Goal: Leave review/rating: Leave review/rating

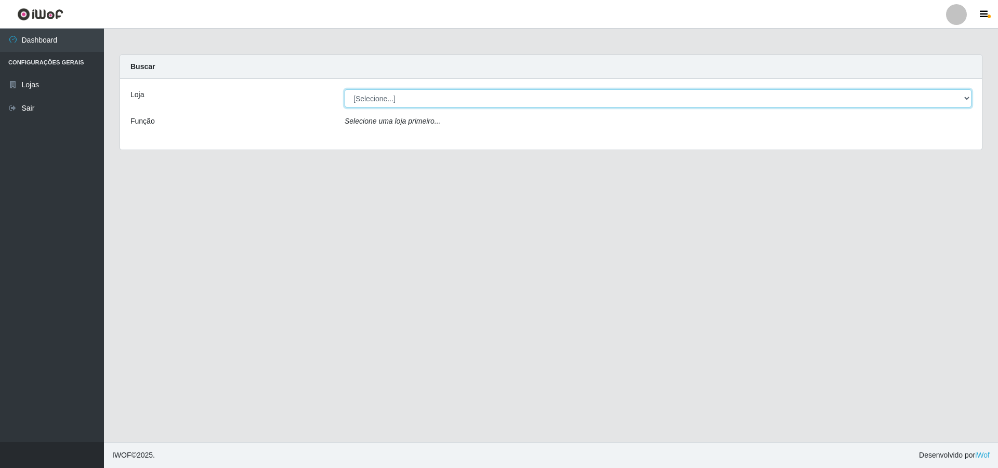
click at [389, 100] on select "[Selecione...] Atacado Vem - [STREET_ADDRESS]" at bounding box center [658, 98] width 627 height 18
select select "449"
click at [345, 89] on select "[Selecione...] Atacado Vem - Loja 48 Jardim Limoeiro" at bounding box center [658, 98] width 627 height 18
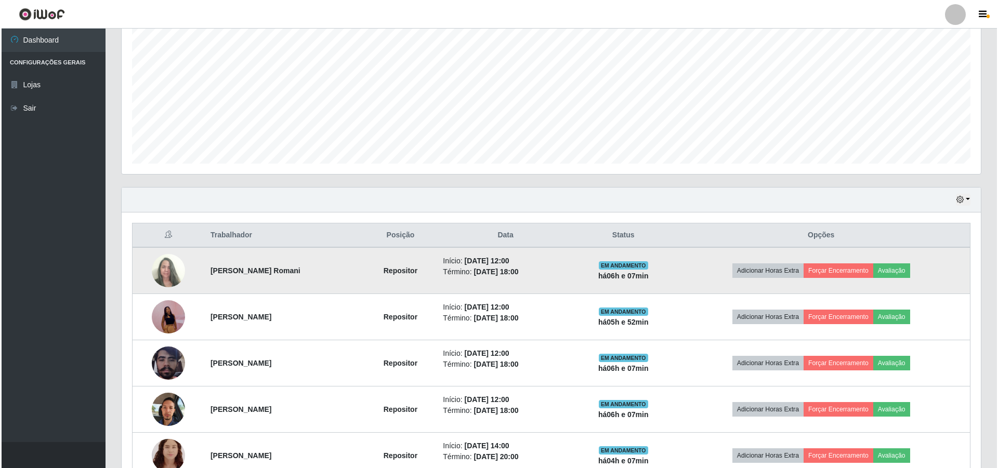
scroll to position [519535, 518891]
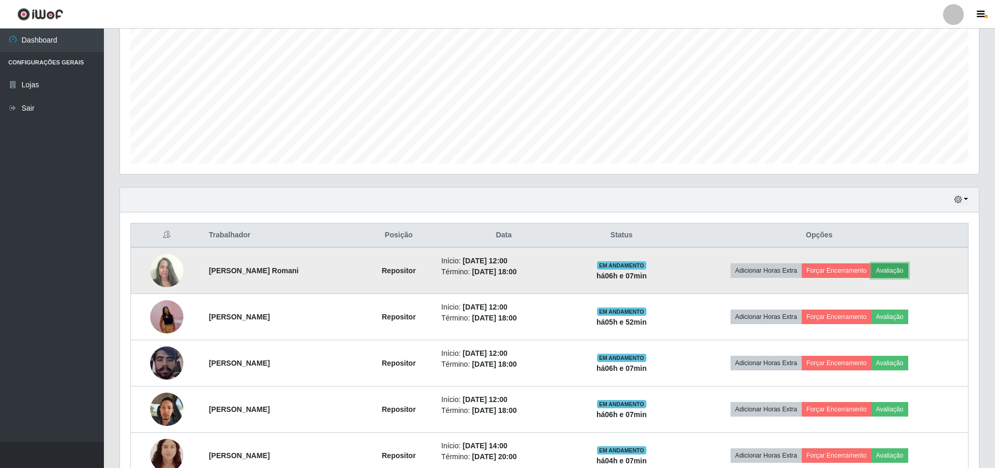
click at [904, 274] on button "Avaliação" at bounding box center [890, 271] width 37 height 15
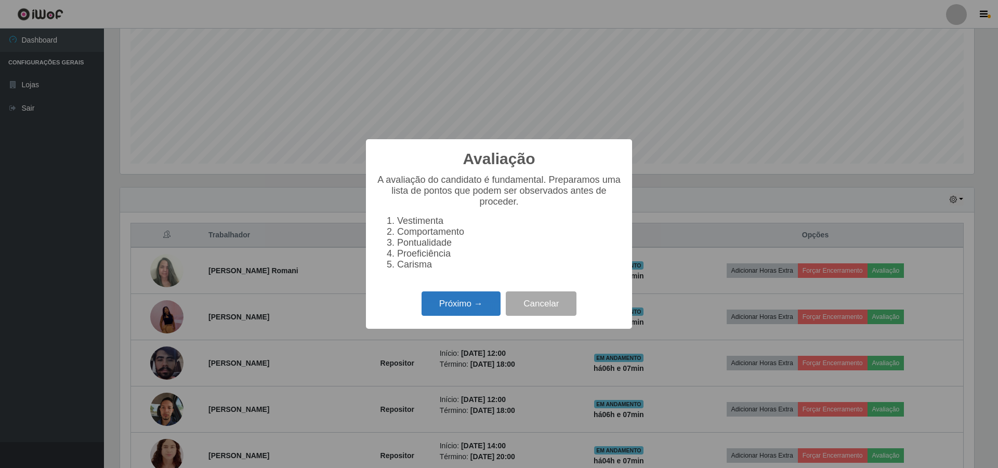
click at [445, 308] on button "Próximo →" at bounding box center [461, 304] width 79 height 24
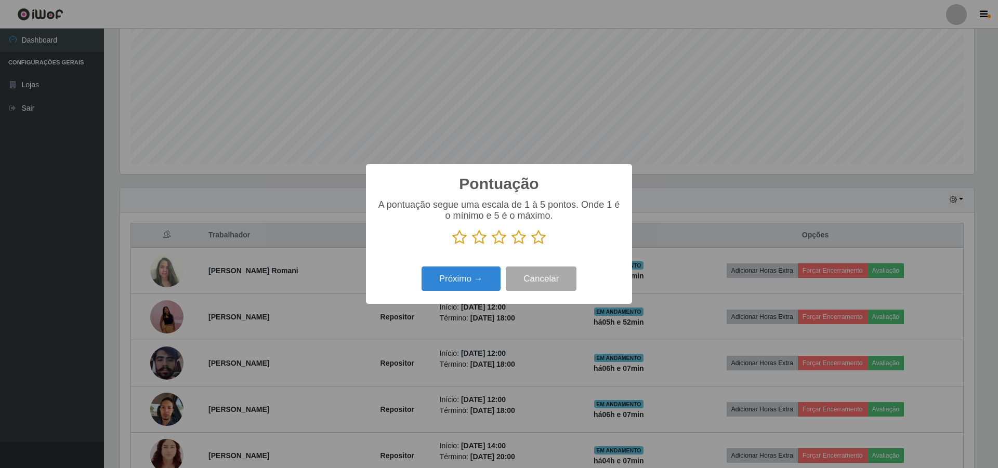
click at [495, 243] on icon at bounding box center [499, 238] width 15 height 16
click at [492, 245] on input "radio" at bounding box center [492, 245] width 0 height 0
click at [458, 283] on button "Próximo →" at bounding box center [461, 279] width 79 height 24
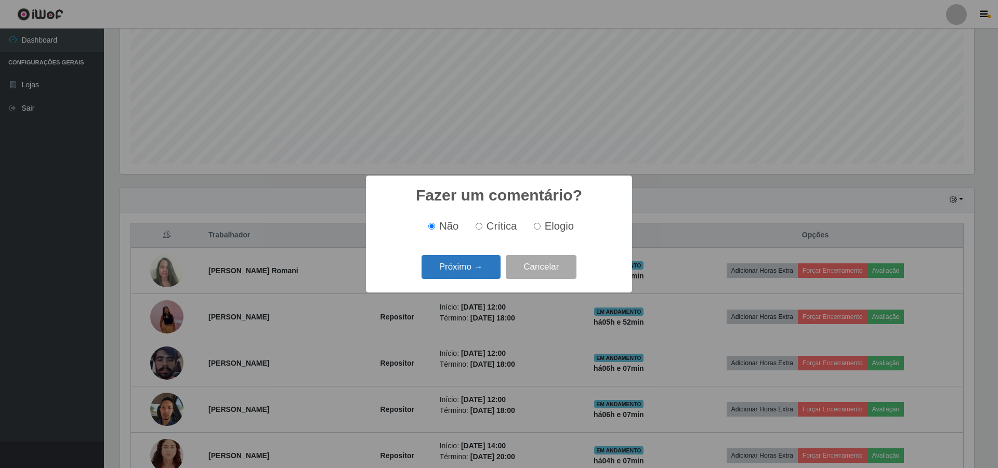
click at [461, 272] on button "Próximo →" at bounding box center [461, 267] width 79 height 24
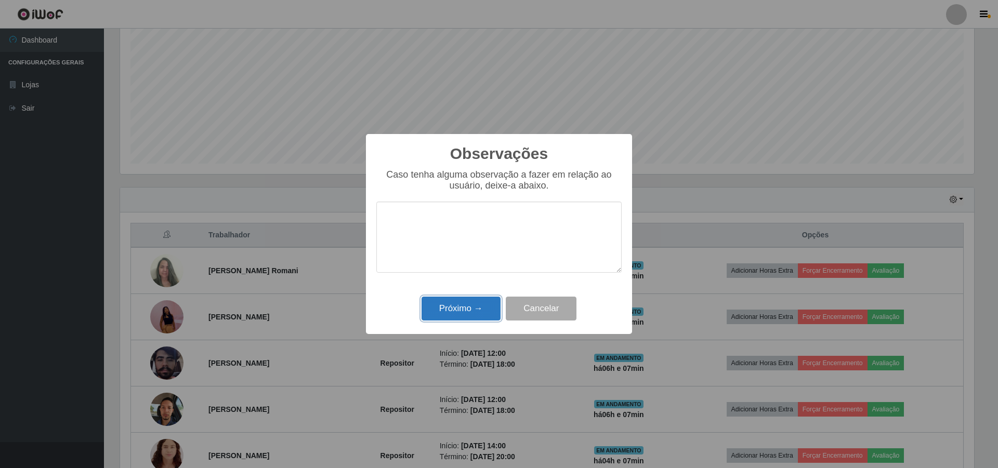
click at [463, 308] on button "Próximo →" at bounding box center [461, 309] width 79 height 24
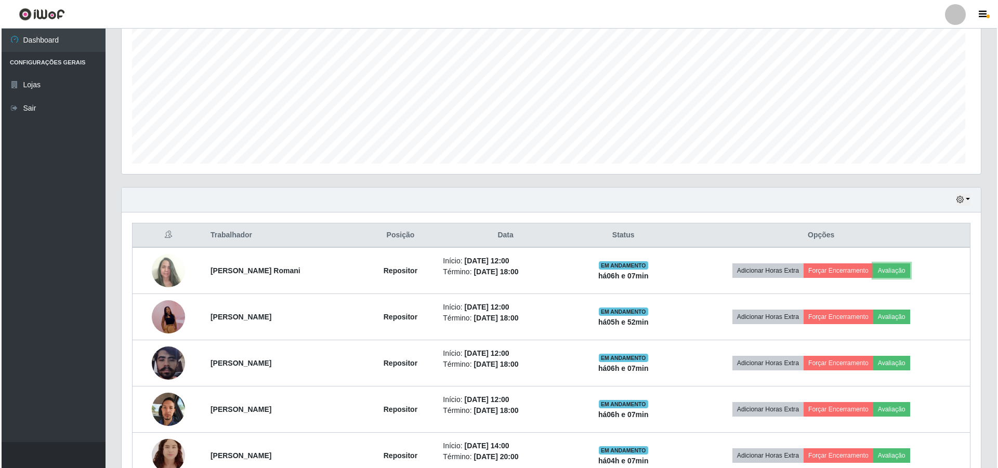
scroll to position [216, 859]
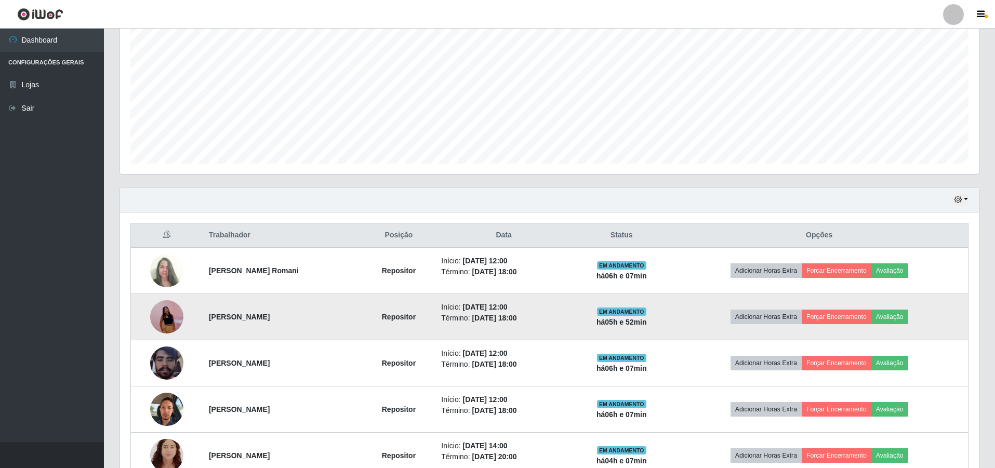
click at [162, 315] on img at bounding box center [166, 317] width 33 height 72
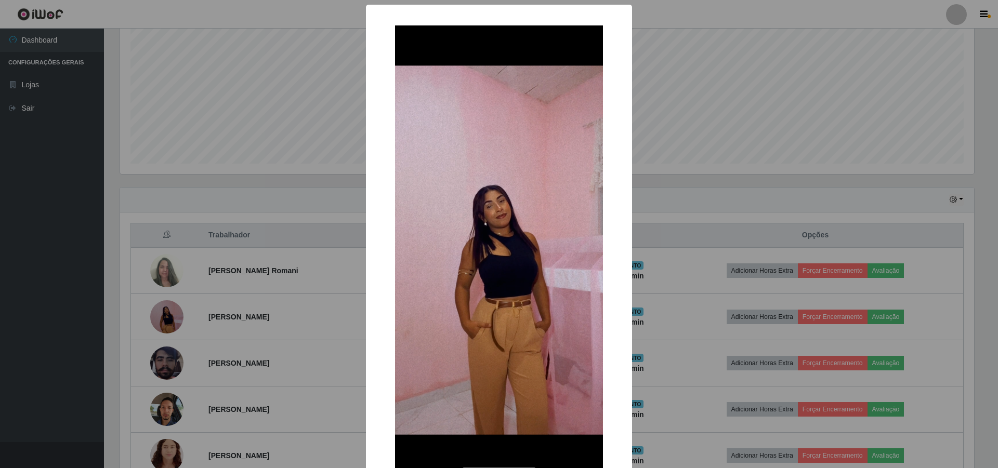
click at [211, 139] on div "× OK Cancel" at bounding box center [499, 234] width 998 height 468
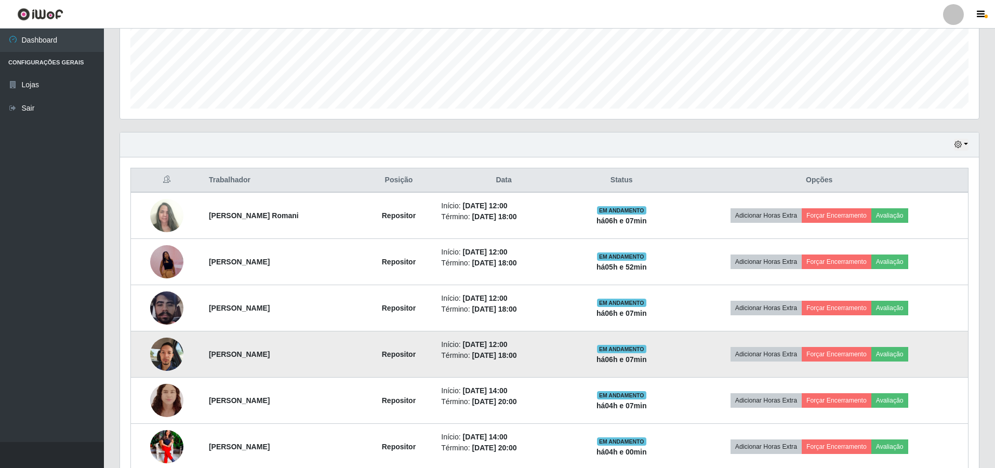
scroll to position [260, 0]
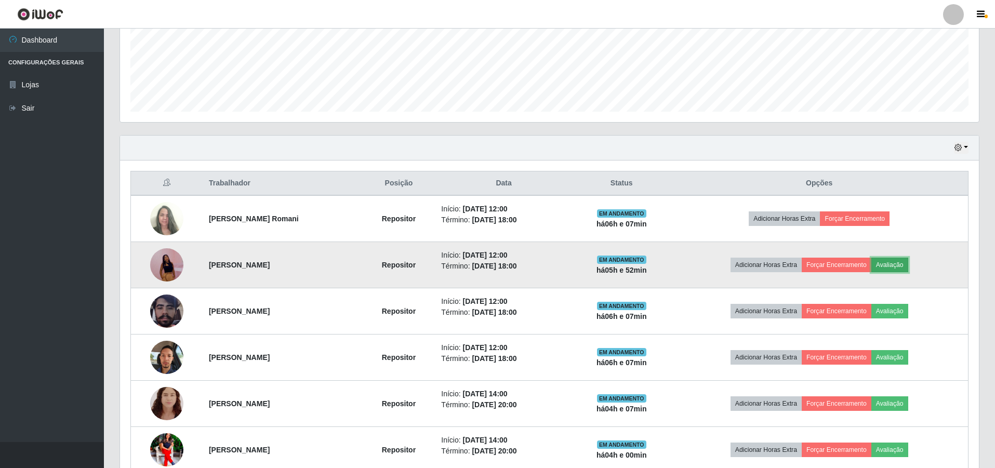
click at [909, 261] on button "Avaliação" at bounding box center [890, 265] width 37 height 15
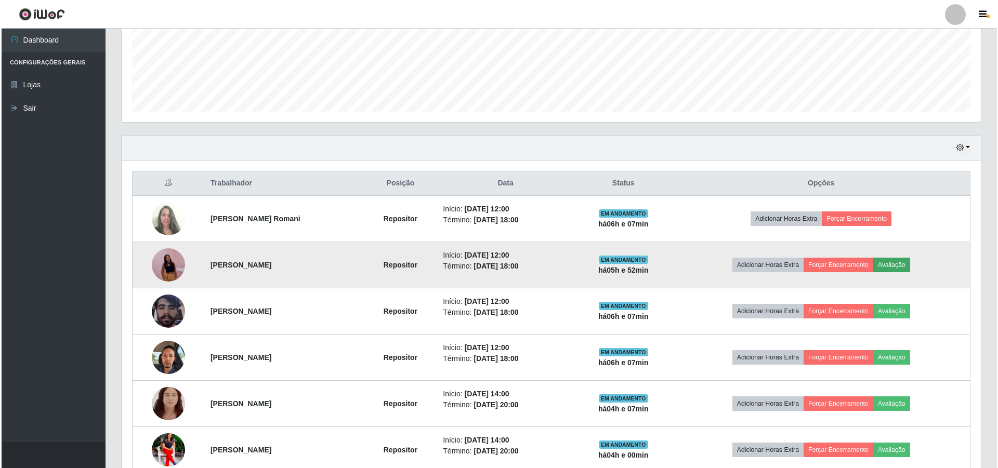
scroll to position [216, 854]
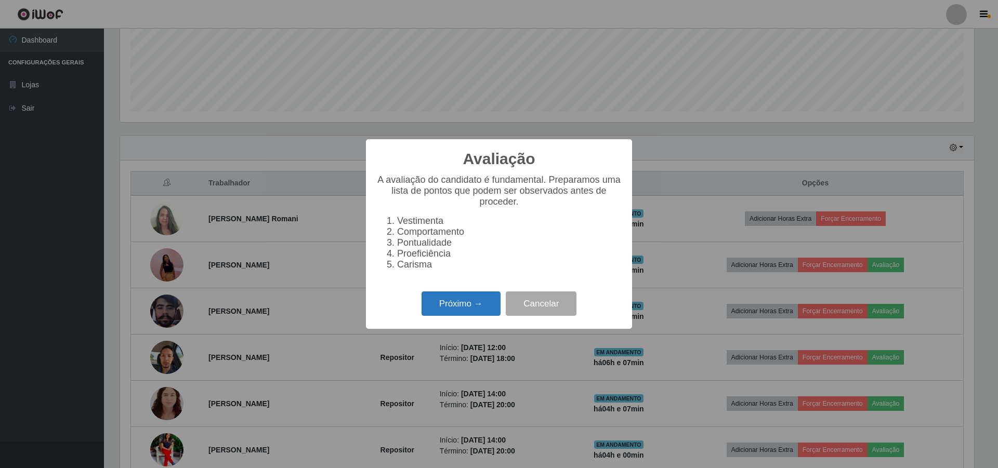
click at [448, 310] on button "Próximo →" at bounding box center [461, 304] width 79 height 24
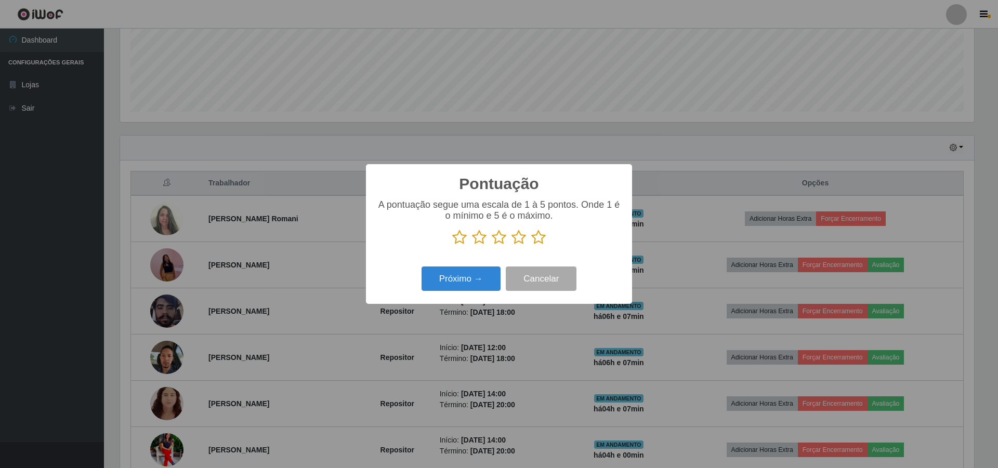
click at [497, 244] on icon at bounding box center [499, 238] width 15 height 16
click at [492, 245] on input "radio" at bounding box center [492, 245] width 0 height 0
click at [462, 280] on button "Próximo →" at bounding box center [461, 279] width 79 height 24
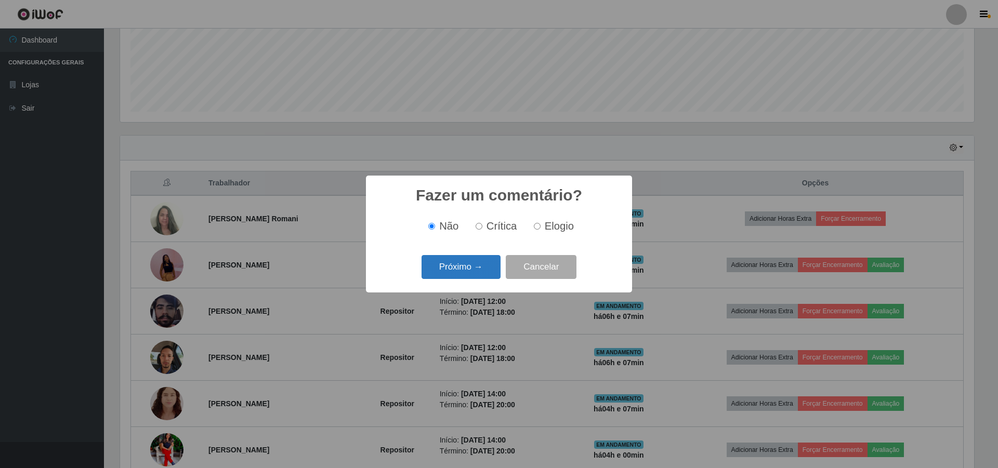
click at [459, 273] on button "Próximo →" at bounding box center [461, 267] width 79 height 24
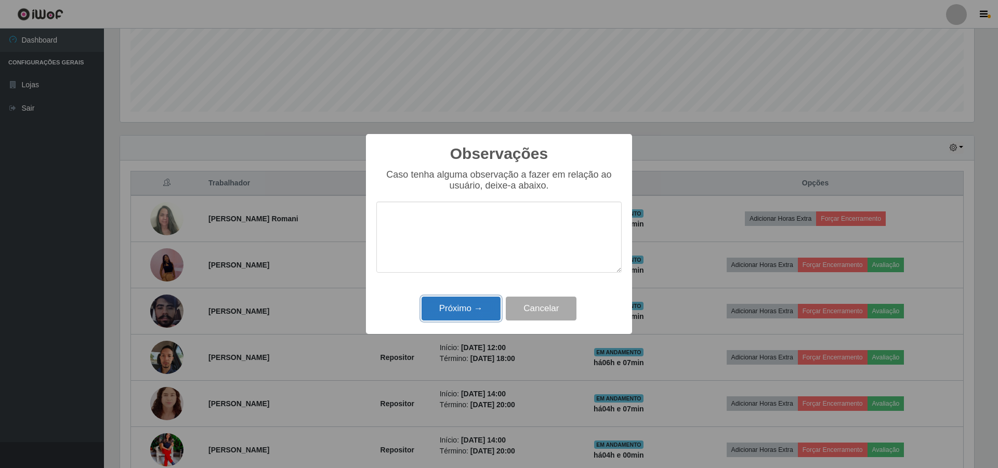
click at [457, 315] on button "Próximo →" at bounding box center [461, 309] width 79 height 24
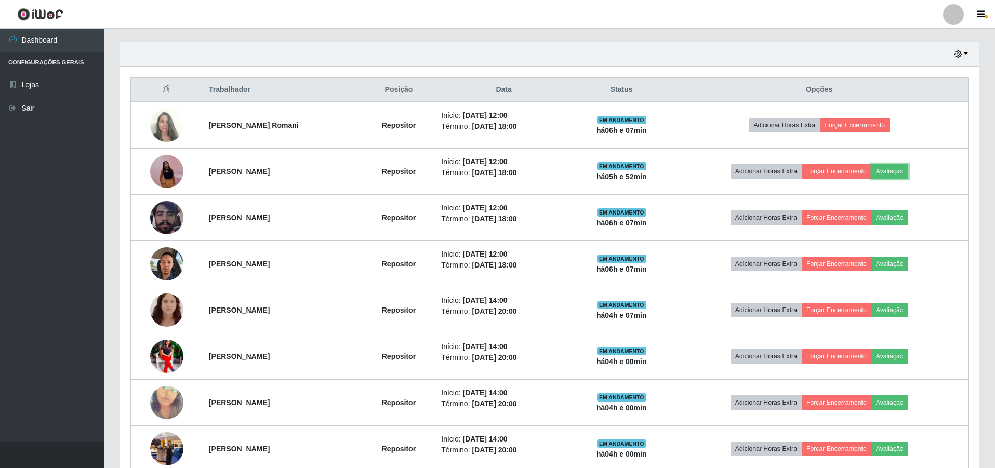
scroll to position [364, 0]
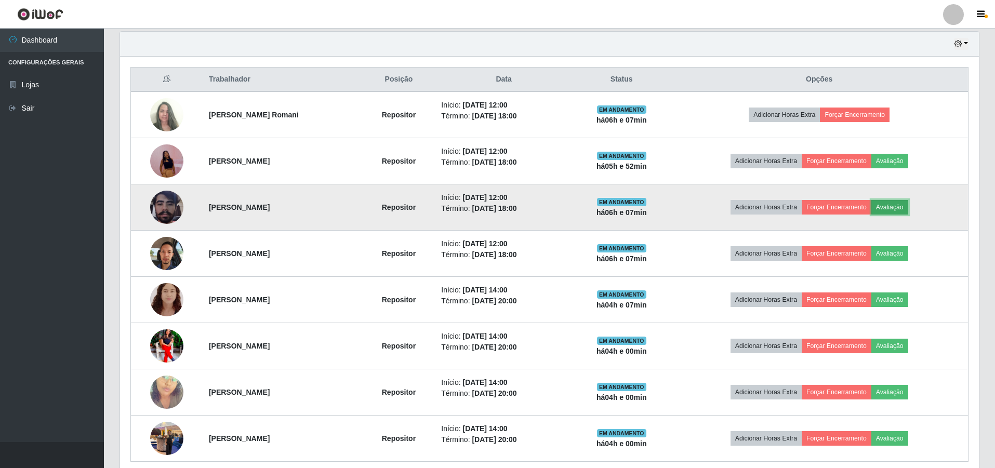
click at [903, 202] on button "Avaliação" at bounding box center [890, 207] width 37 height 15
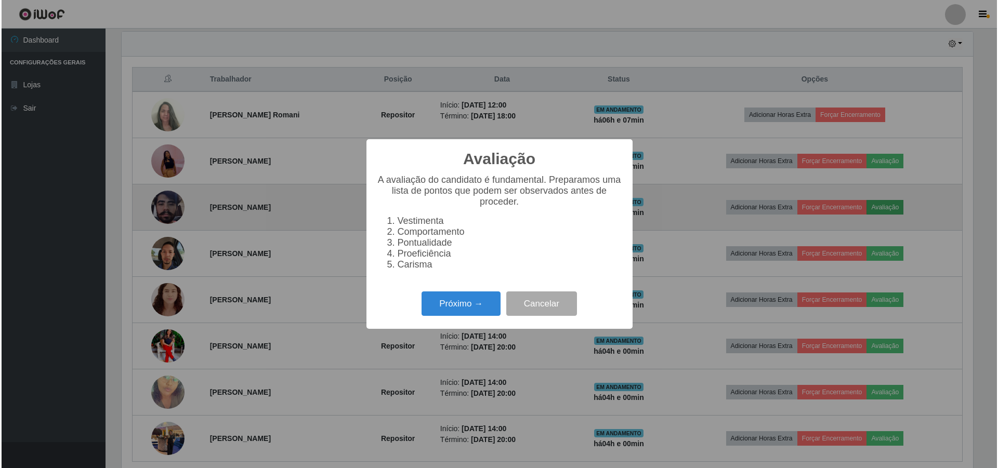
scroll to position [216, 854]
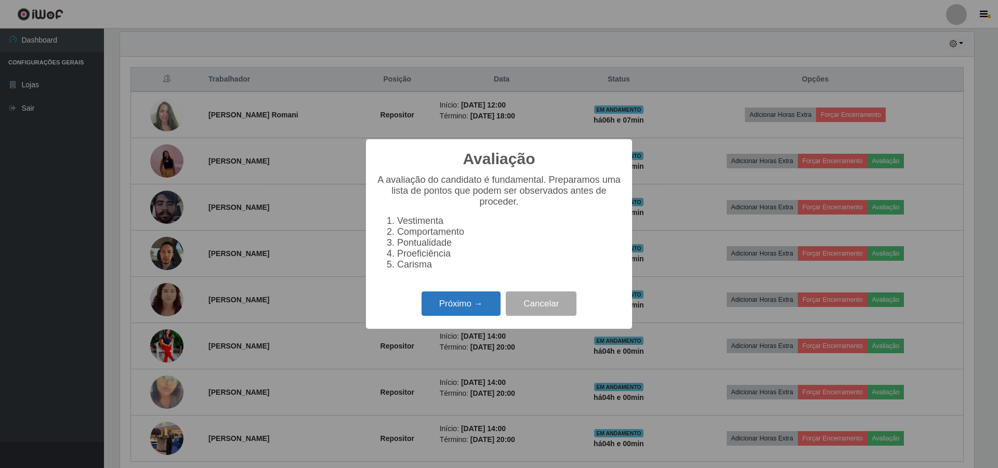
click at [453, 305] on button "Próximo →" at bounding box center [461, 304] width 79 height 24
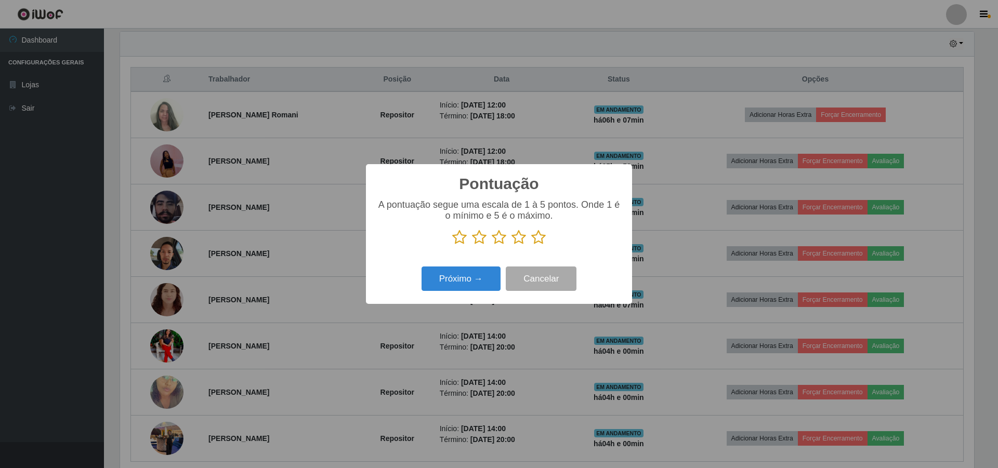
scroll to position [519535, 518897]
click at [504, 239] on icon at bounding box center [499, 238] width 15 height 16
click at [492, 245] on input "radio" at bounding box center [492, 245] width 0 height 0
click at [469, 277] on button "Próximo →" at bounding box center [461, 279] width 79 height 24
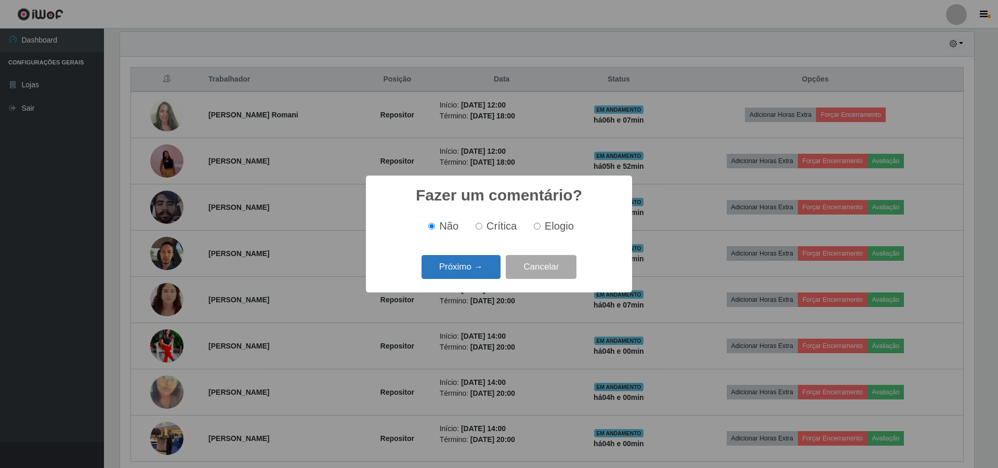
click at [465, 267] on button "Próximo →" at bounding box center [461, 267] width 79 height 24
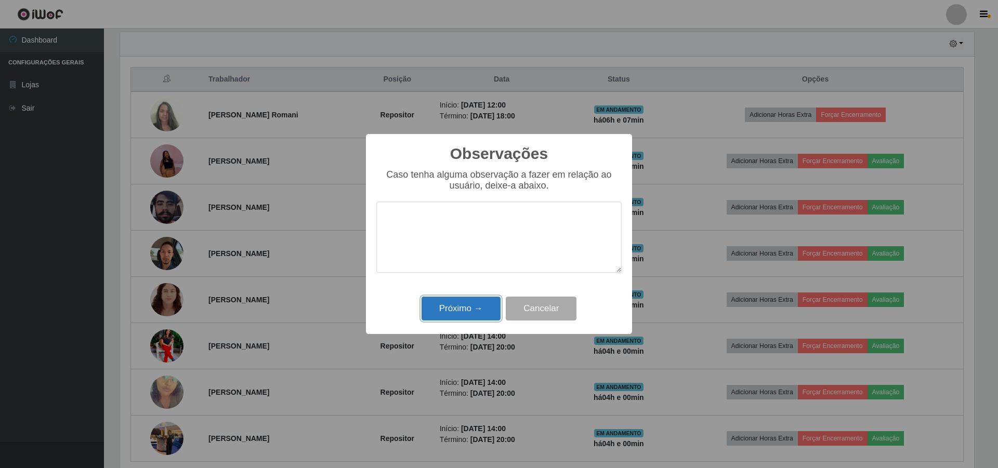
click at [462, 318] on button "Próximo →" at bounding box center [461, 309] width 79 height 24
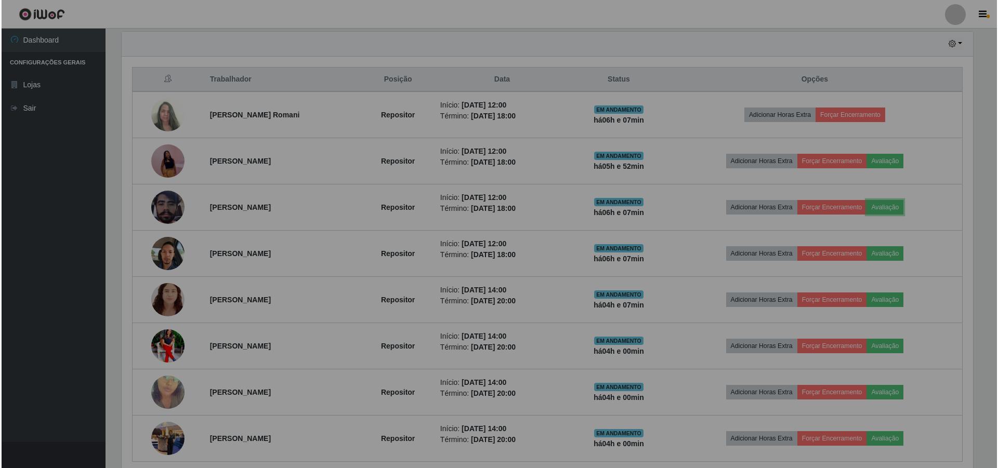
scroll to position [216, 859]
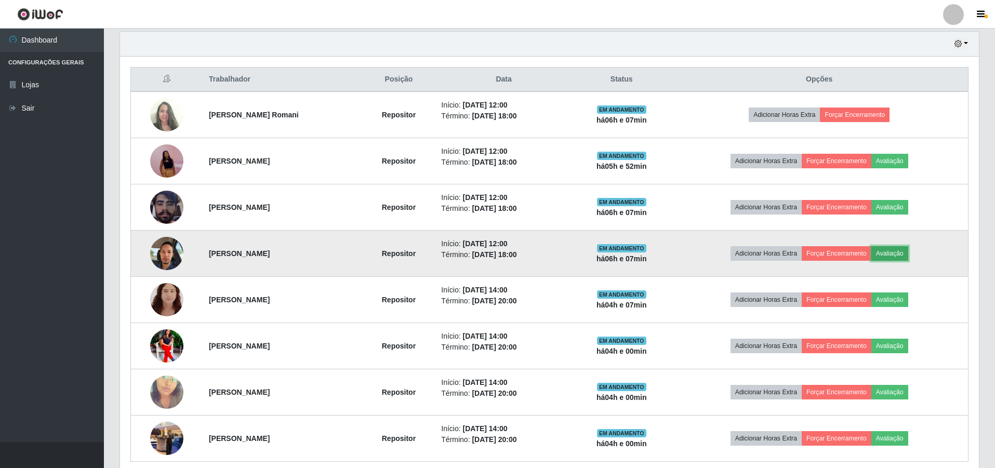
click at [907, 261] on button "Avaliação" at bounding box center [890, 253] width 37 height 15
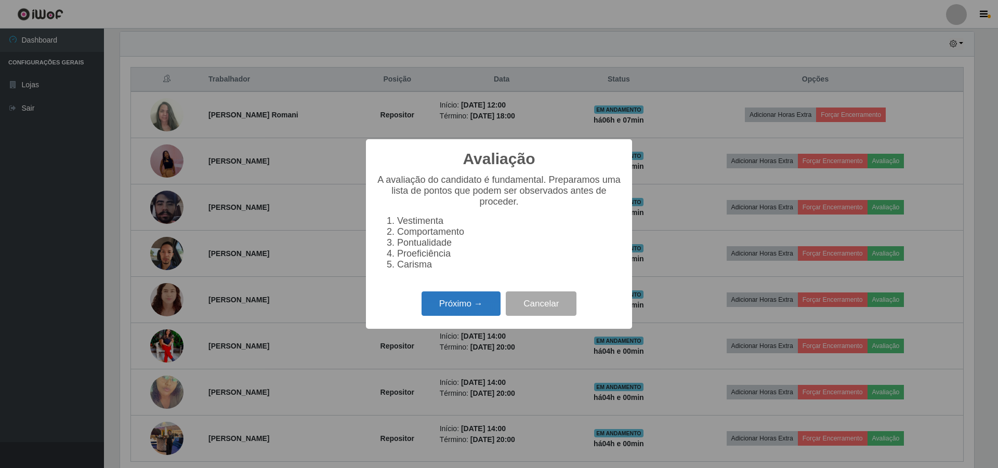
click at [458, 308] on button "Próximo →" at bounding box center [461, 304] width 79 height 24
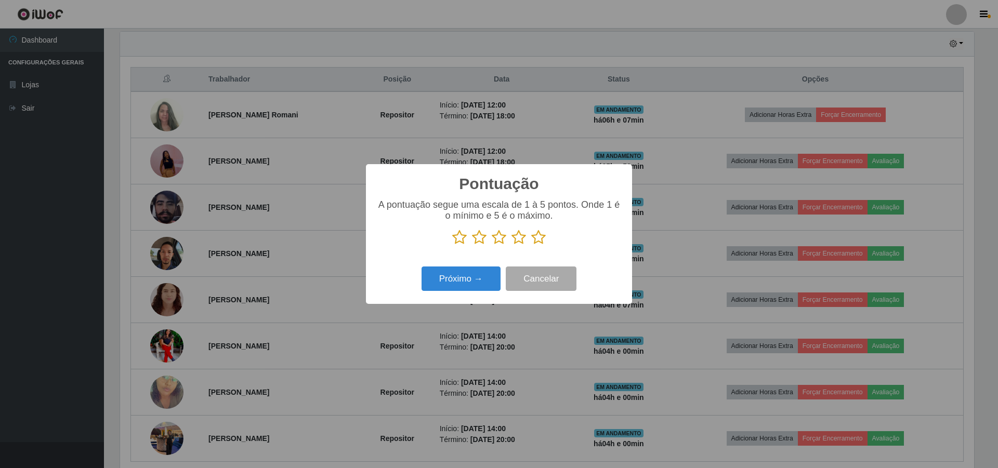
click at [495, 242] on icon at bounding box center [499, 238] width 15 height 16
click at [492, 245] on input "radio" at bounding box center [492, 245] width 0 height 0
click at [445, 281] on button "Próximo →" at bounding box center [461, 279] width 79 height 24
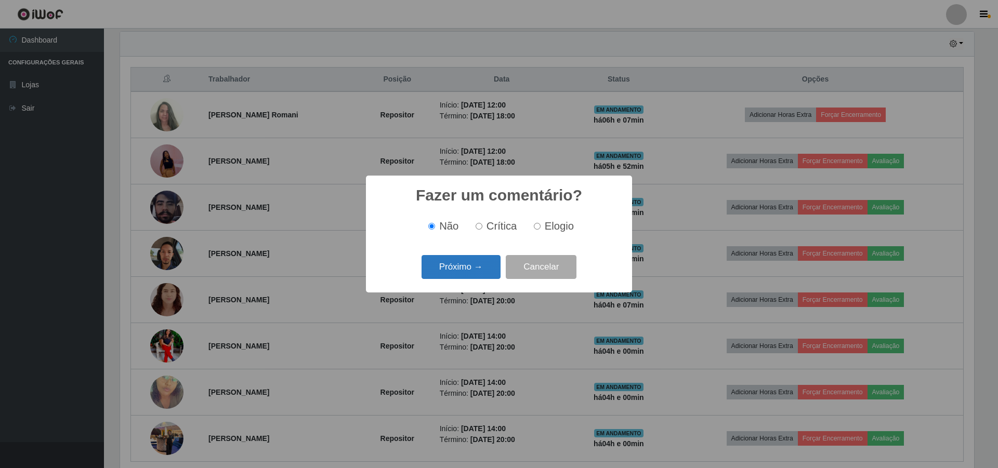
click at [451, 274] on button "Próximo →" at bounding box center [461, 267] width 79 height 24
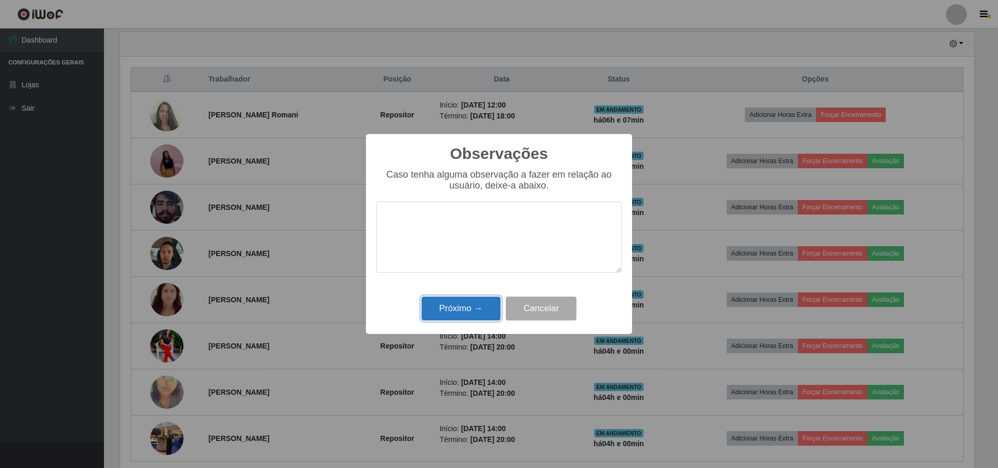
click at [450, 307] on button "Próximo →" at bounding box center [461, 309] width 79 height 24
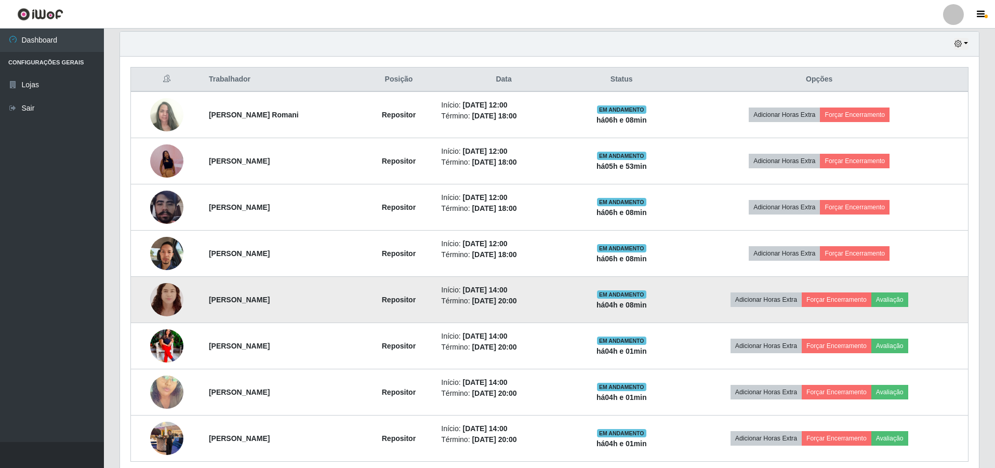
click at [165, 302] on img at bounding box center [166, 300] width 33 height 42
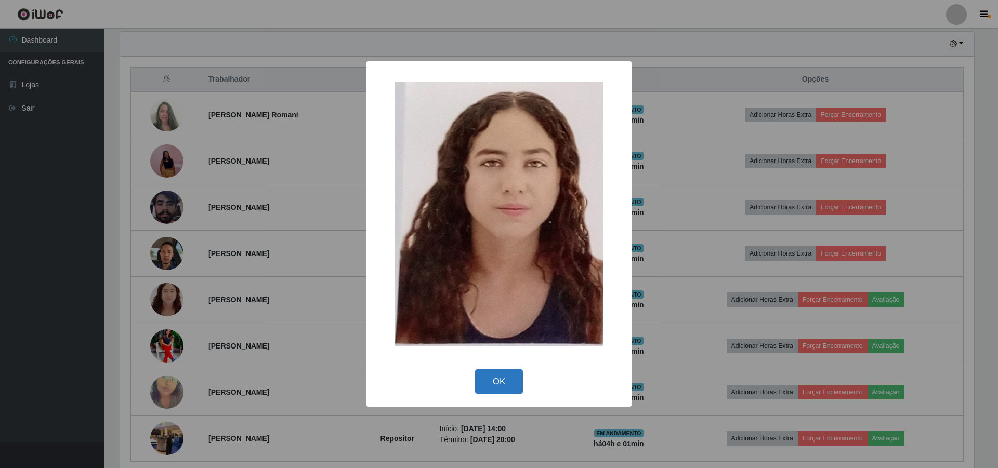
click at [484, 382] on button "OK" at bounding box center [499, 382] width 48 height 24
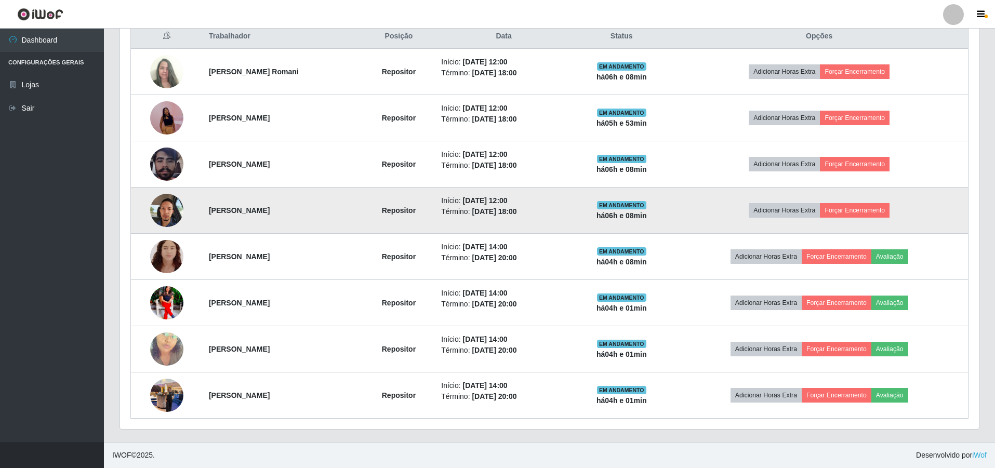
click at [173, 208] on img at bounding box center [166, 210] width 33 height 44
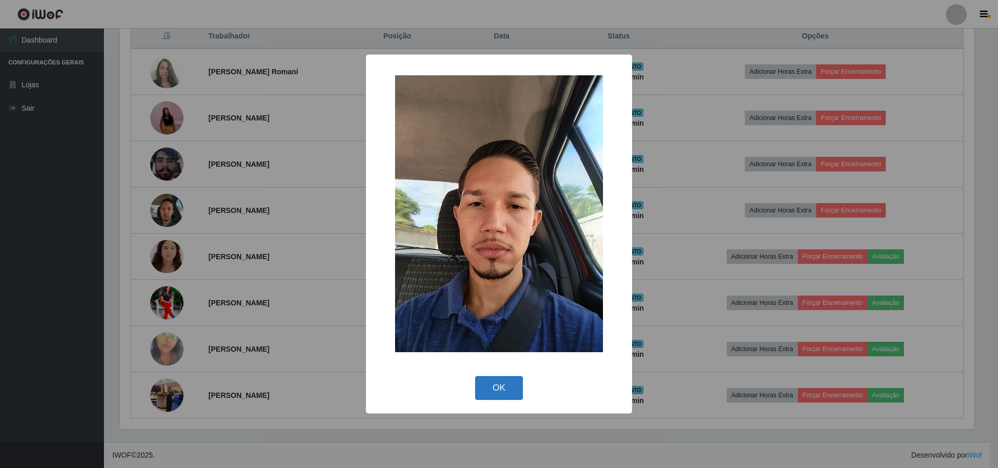
click at [499, 396] on button "OK" at bounding box center [499, 388] width 48 height 24
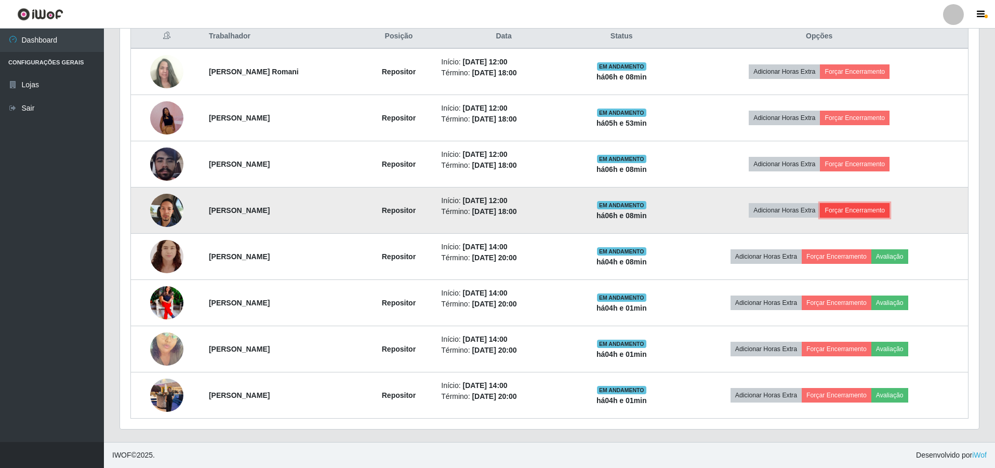
click at [869, 209] on button "Forçar Encerramento" at bounding box center [855, 210] width 70 height 15
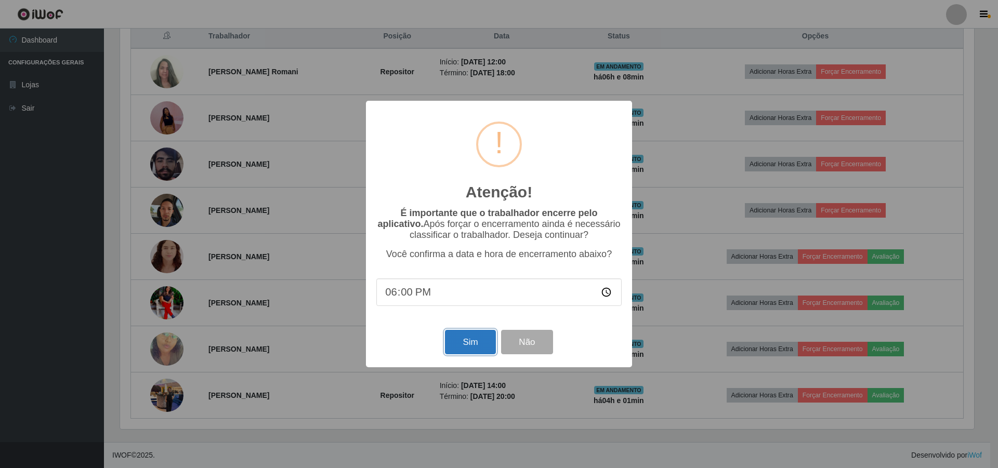
click at [466, 349] on button "Sim" at bounding box center [470, 342] width 50 height 24
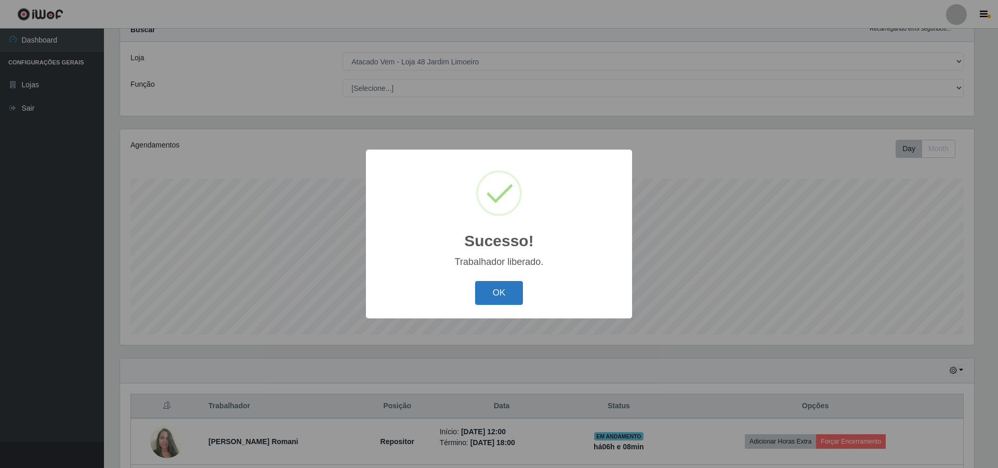
click at [500, 300] on button "OK" at bounding box center [499, 293] width 48 height 24
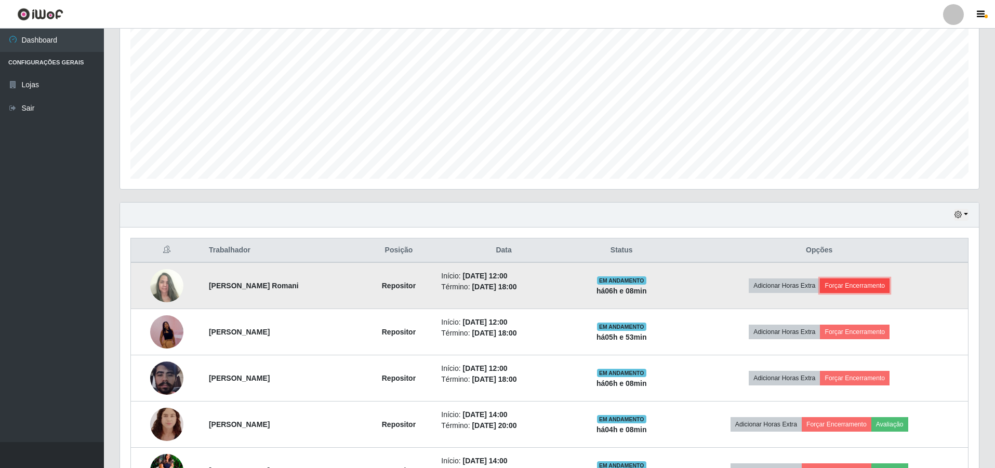
click at [880, 279] on button "Forçar Encerramento" at bounding box center [855, 286] width 70 height 15
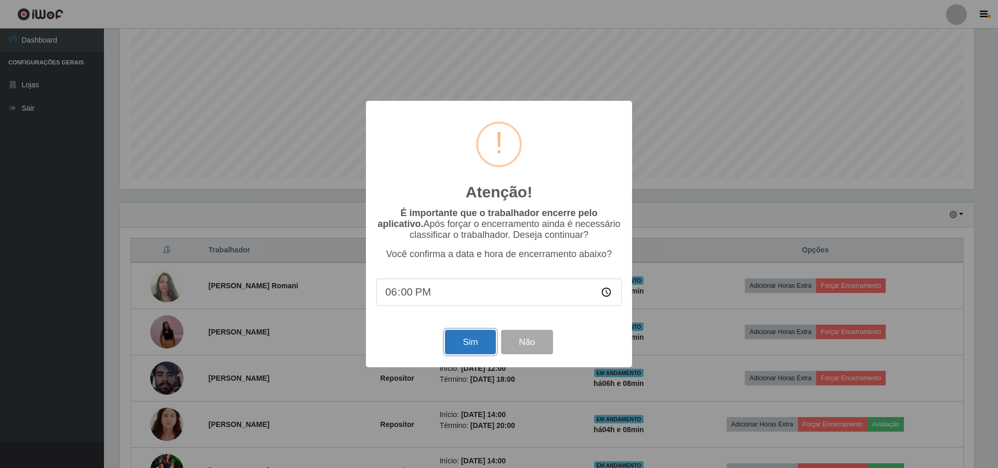
click at [469, 338] on button "Sim" at bounding box center [470, 342] width 50 height 24
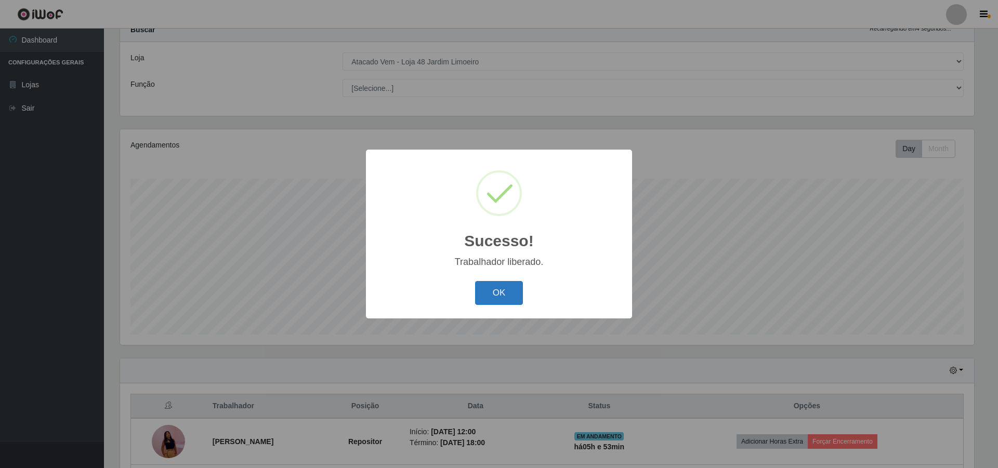
click at [499, 285] on button "OK" at bounding box center [499, 293] width 48 height 24
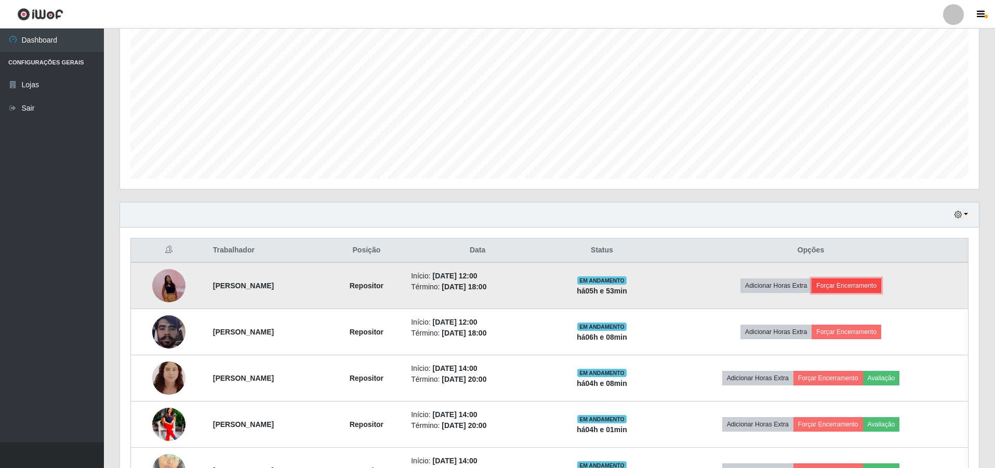
click at [862, 284] on button "Forçar Encerramento" at bounding box center [847, 286] width 70 height 15
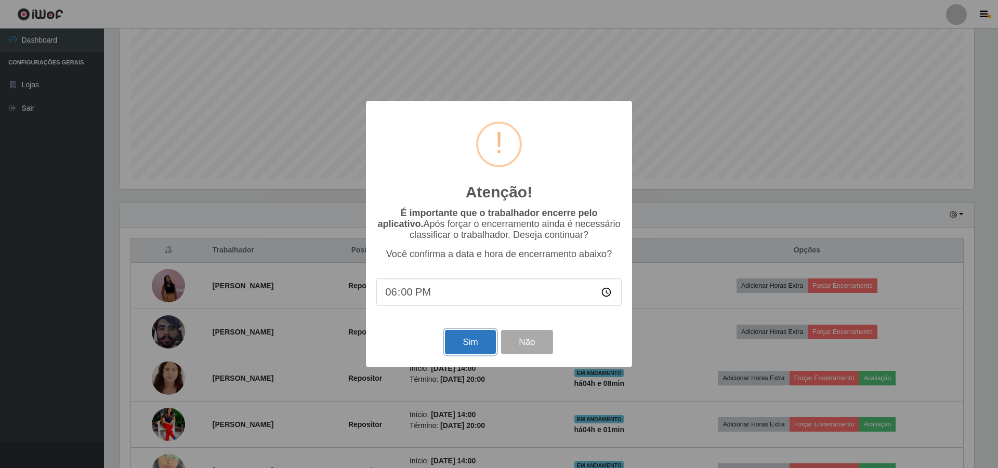
click at [466, 340] on button "Sim" at bounding box center [470, 342] width 50 height 24
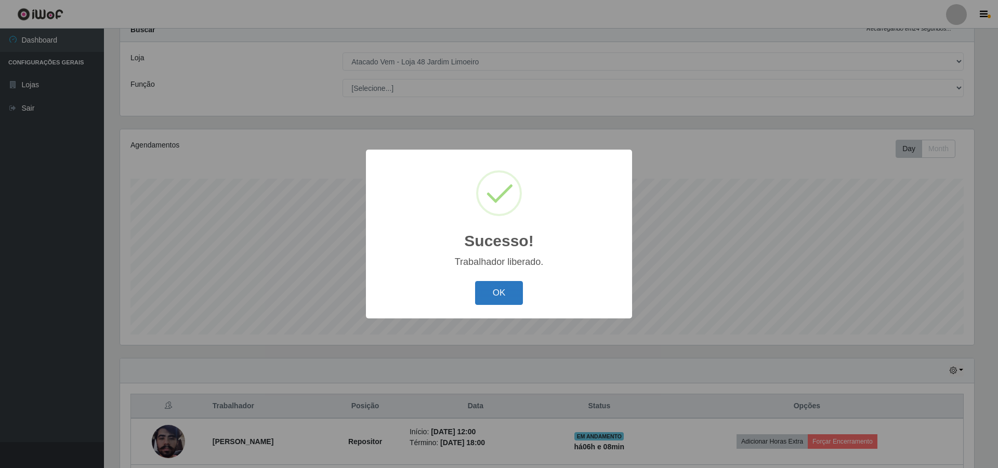
click at [502, 298] on button "OK" at bounding box center [499, 293] width 48 height 24
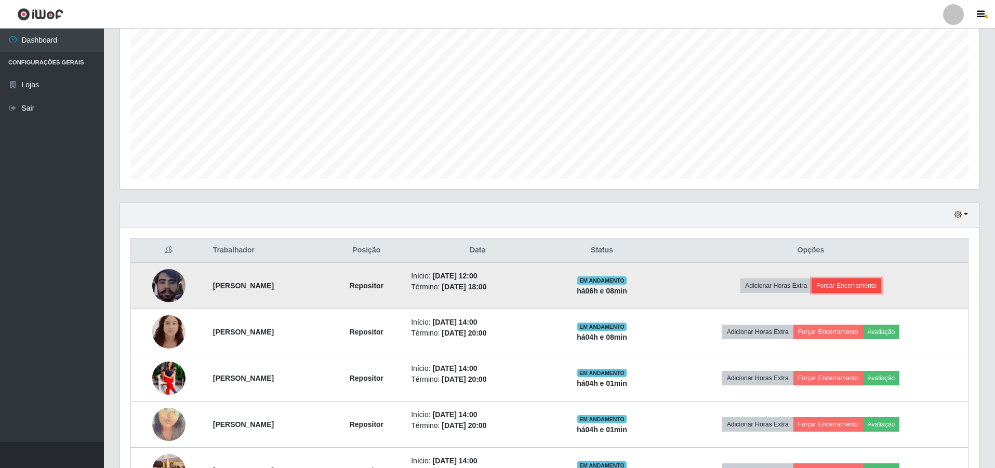
click at [864, 284] on button "Forçar Encerramento" at bounding box center [847, 286] width 70 height 15
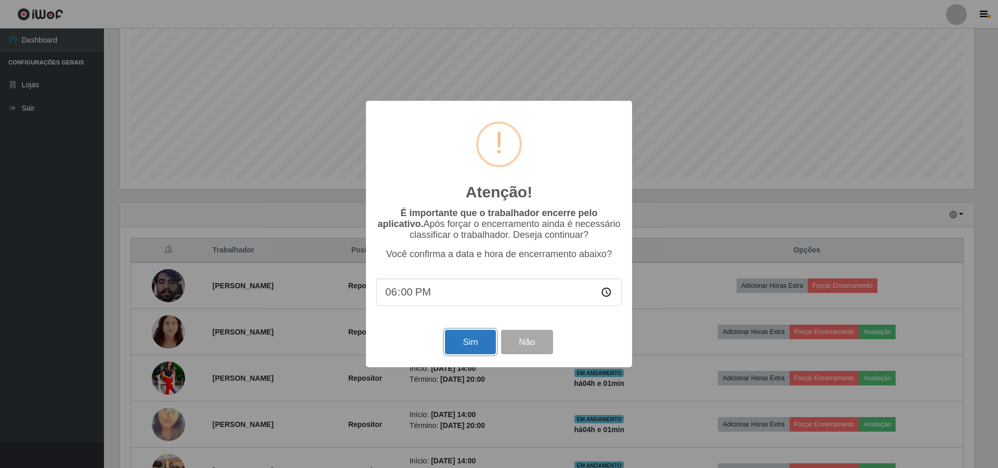
click at [457, 341] on button "Sim" at bounding box center [470, 342] width 50 height 24
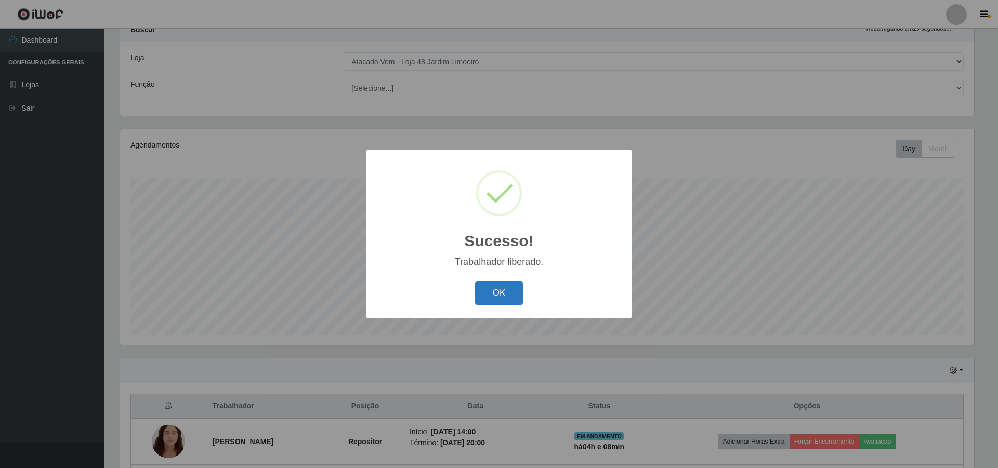
click at [492, 290] on button "OK" at bounding box center [499, 293] width 48 height 24
